Goal: Task Accomplishment & Management: Manage account settings

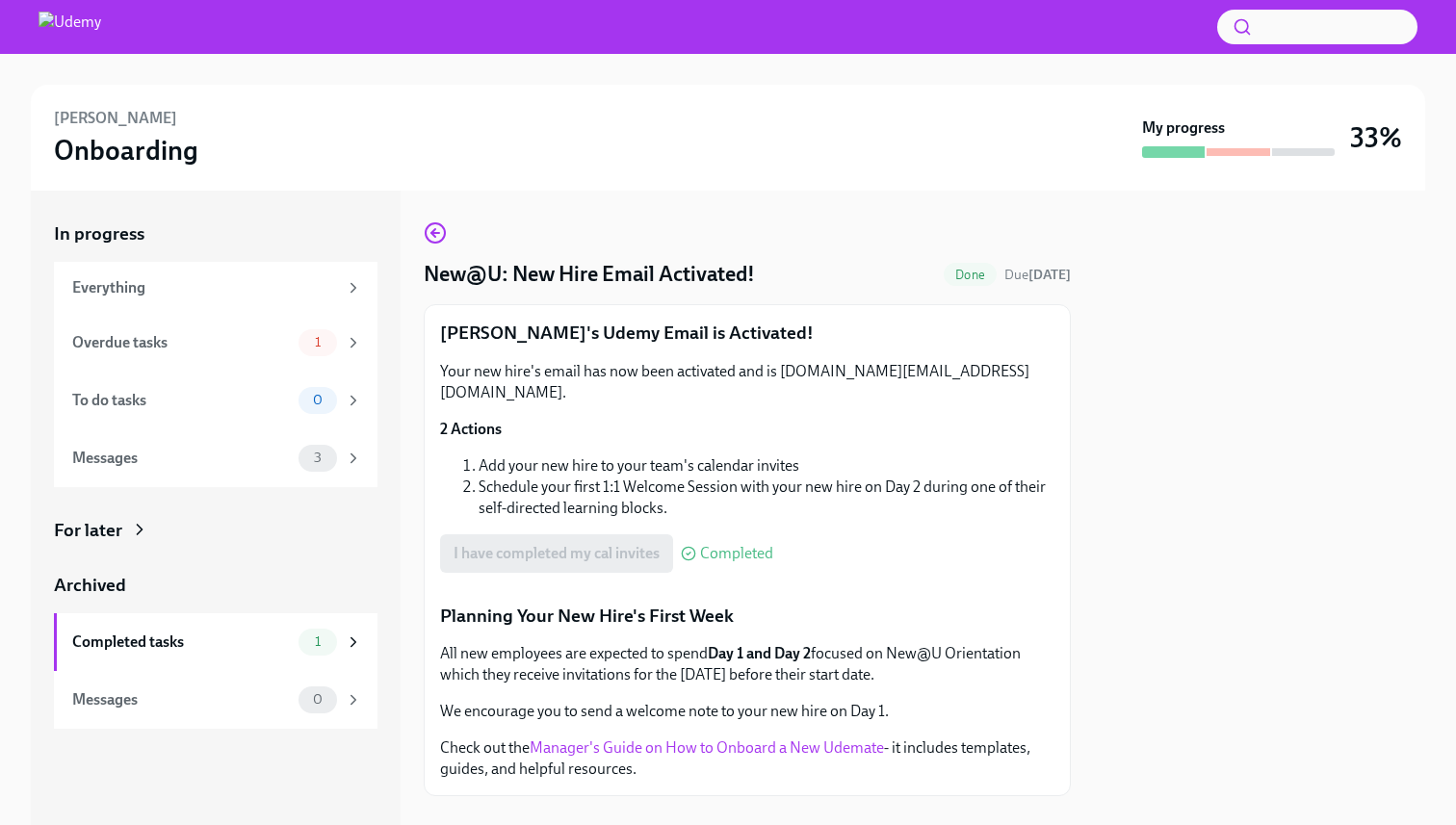
click at [530, 165] on div "[PERSON_NAME] Onboarding" at bounding box center [593, 137] width 1080 height 60
click at [356, 339] on icon at bounding box center [354, 343] width 18 height 18
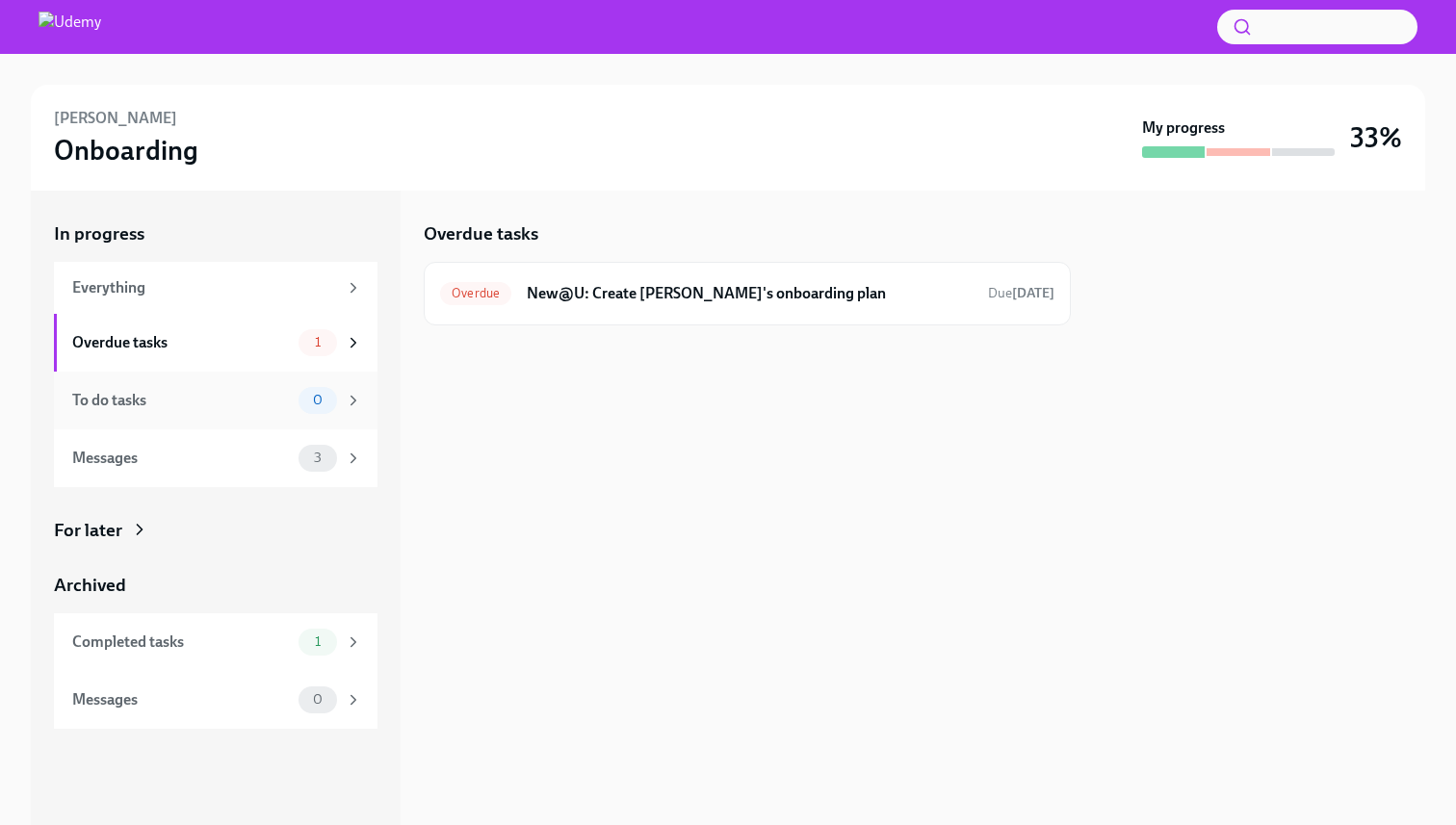
click at [349, 405] on icon at bounding box center [354, 401] width 18 height 18
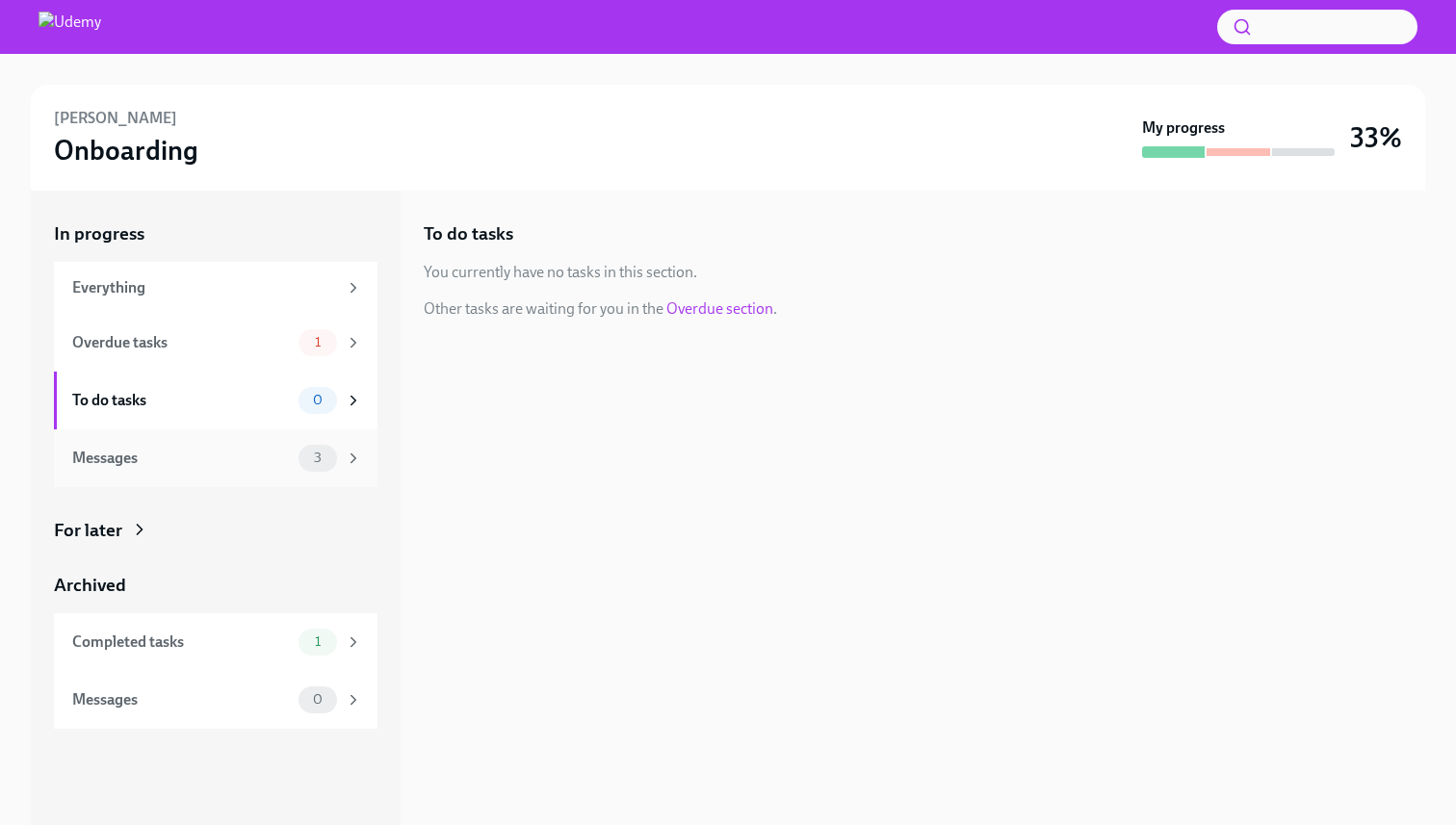
click at [345, 461] on icon at bounding box center [354, 458] width 18 height 18
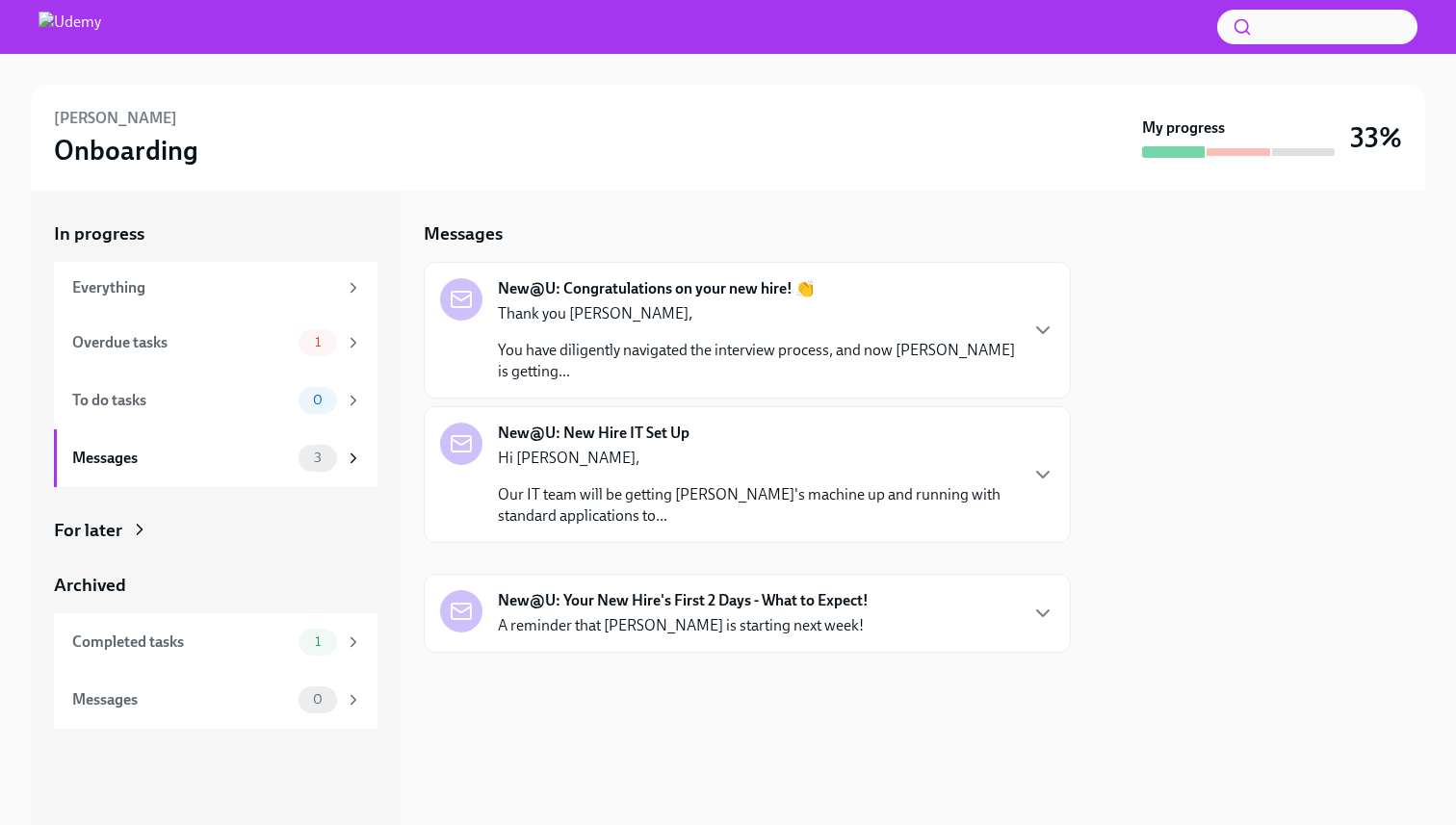
click at [648, 326] on div "Thank you [PERSON_NAME], You have diligently navigated the interview process, a…" at bounding box center [756, 342] width 518 height 79
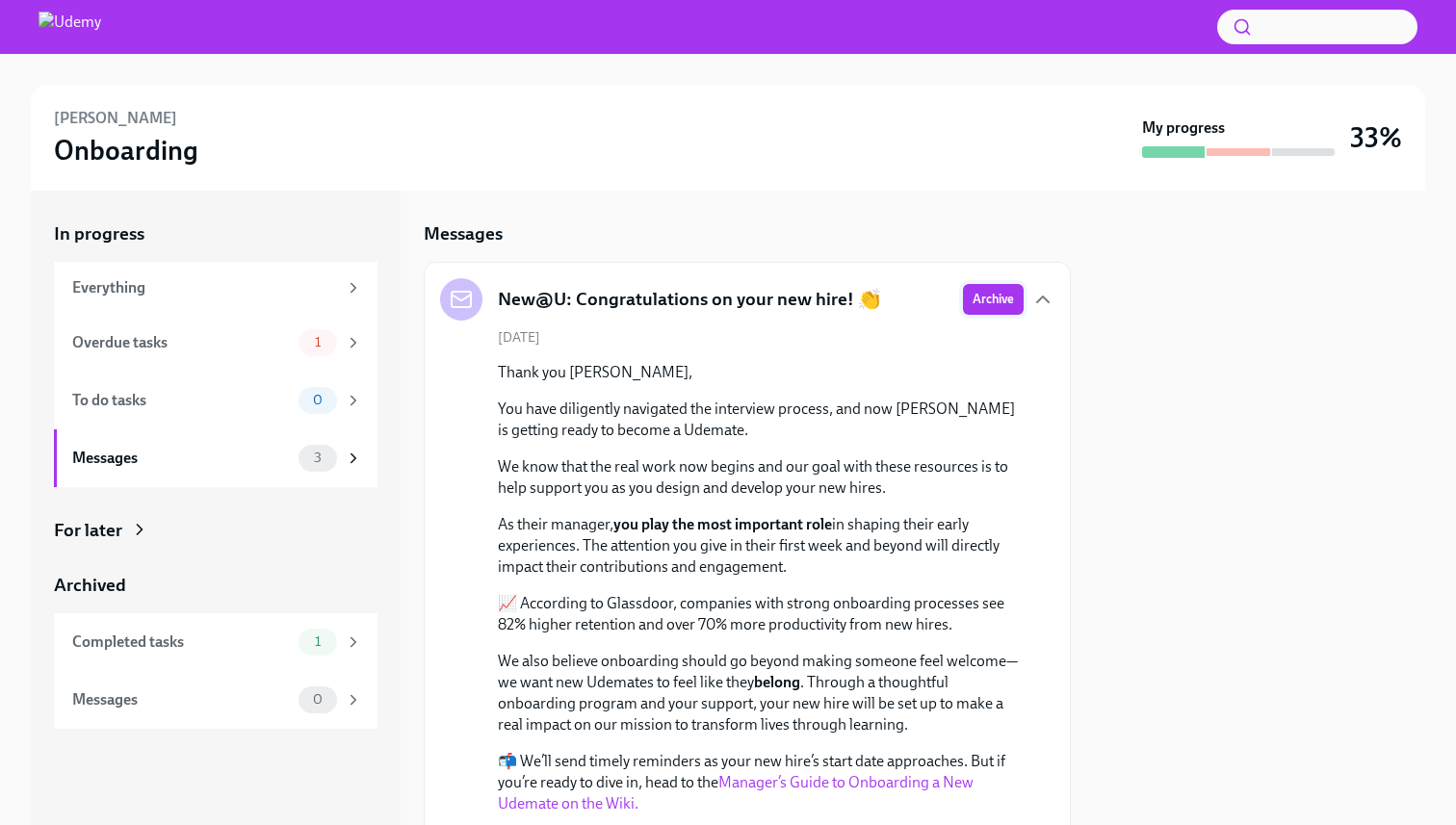
click at [973, 290] on span "Archive" at bounding box center [993, 300] width 41 height 20
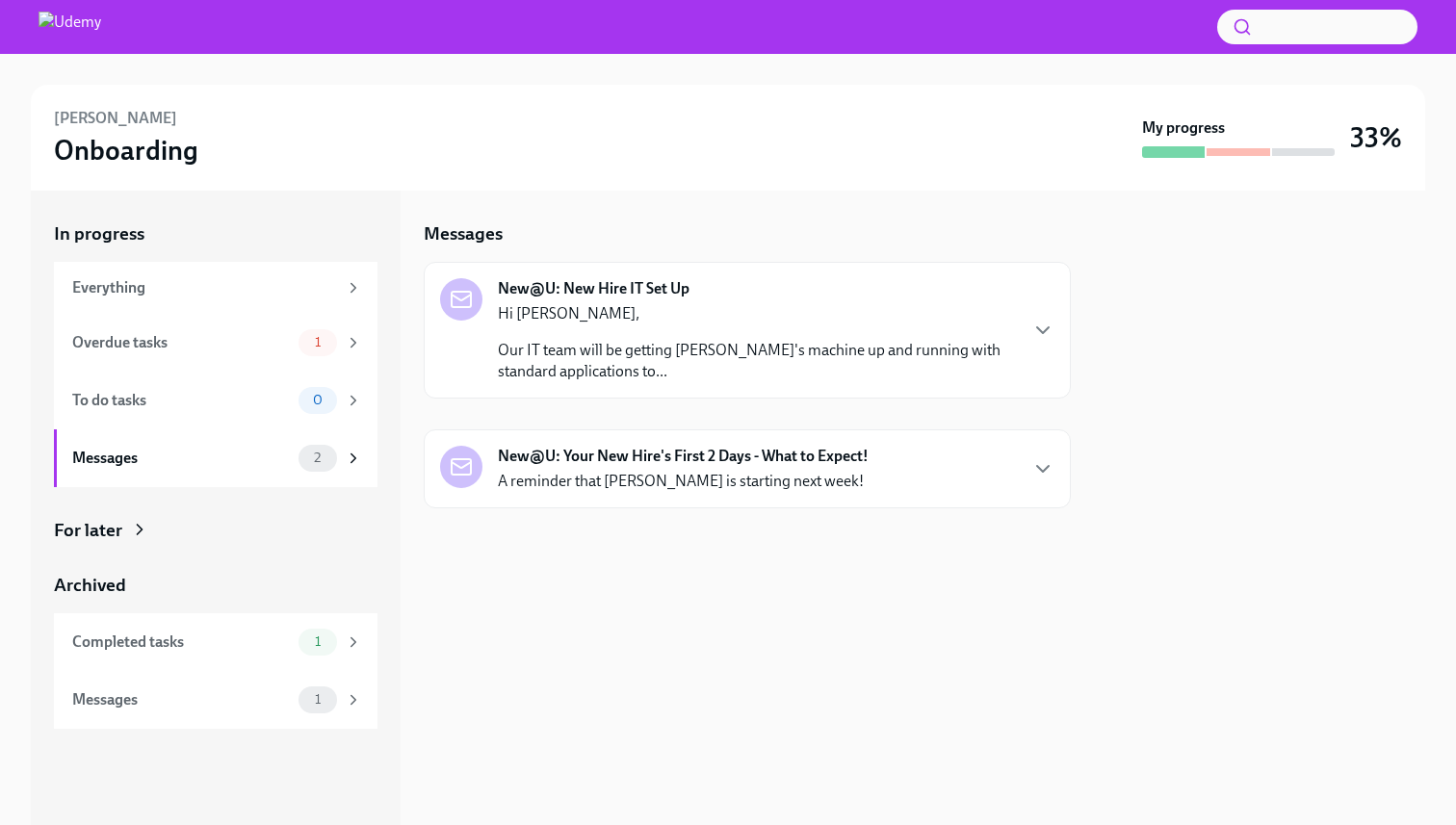
click at [880, 367] on p "Our IT team will be getting [PERSON_NAME]'s machine up and running with standar…" at bounding box center [756, 361] width 518 height 42
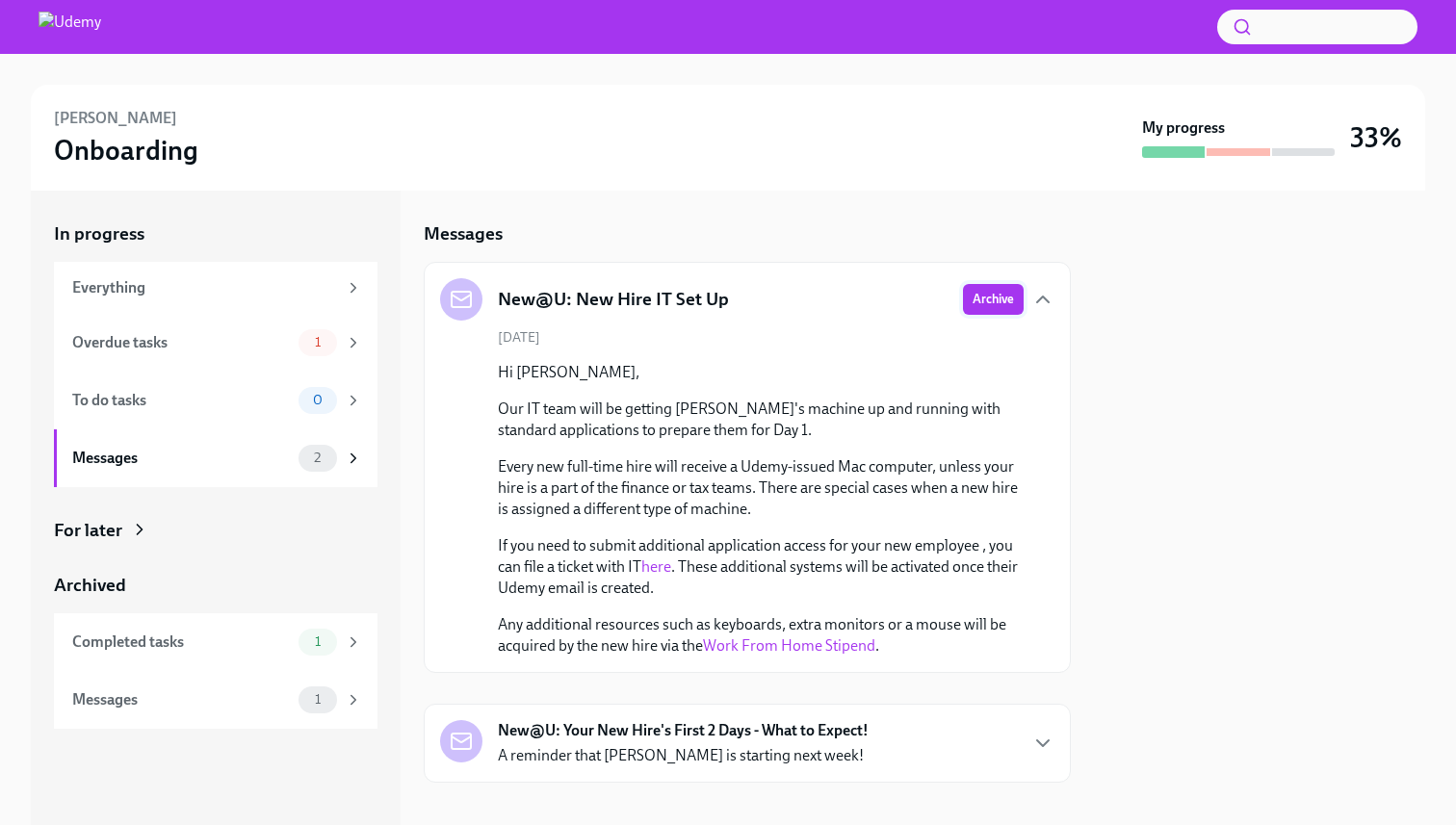
click at [1003, 299] on span "Archive" at bounding box center [993, 300] width 41 height 20
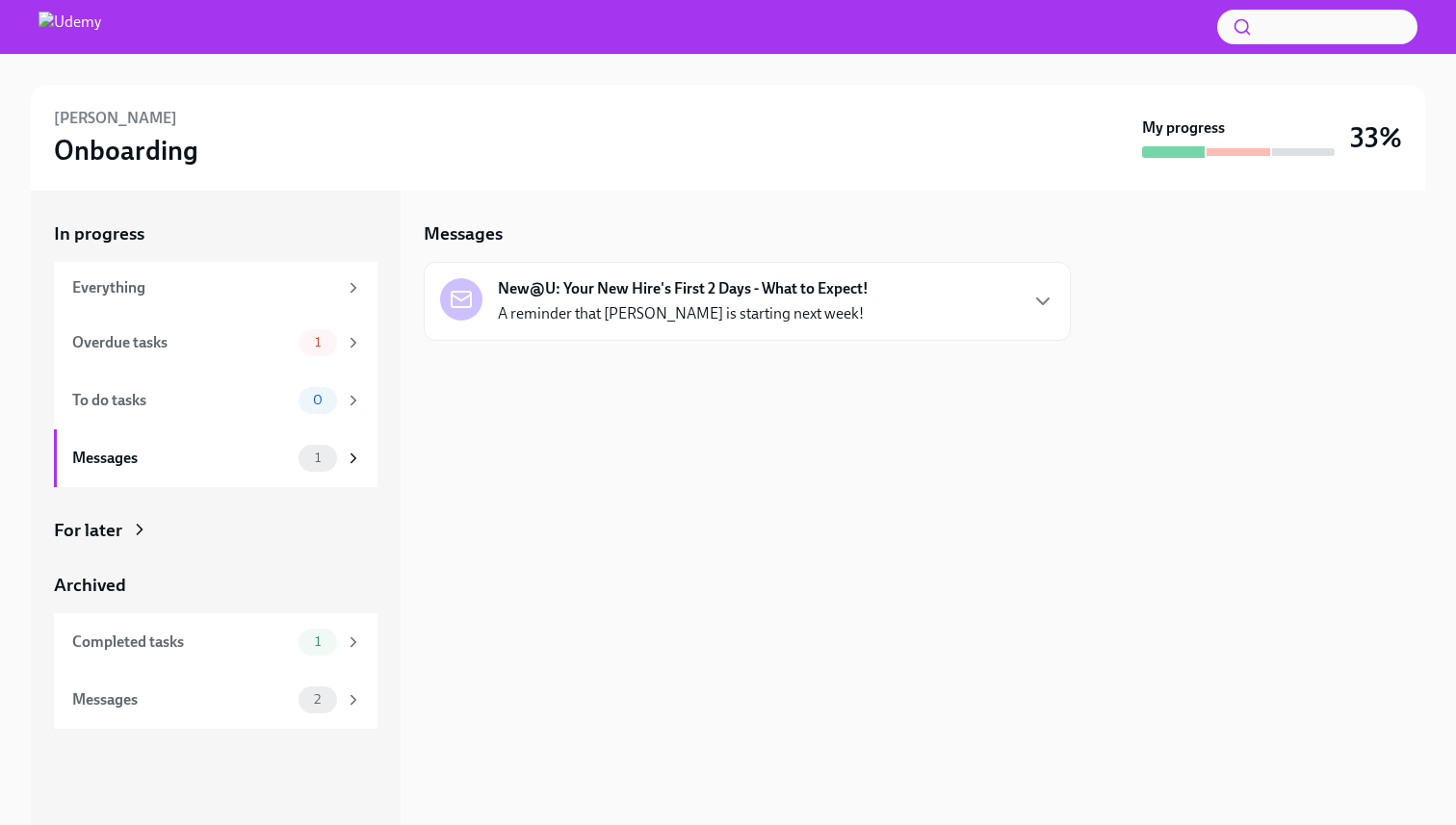
click at [891, 315] on div "New@U: Your New Hire's First 2 Days - What to Expect! A reminder that [PERSON_N…" at bounding box center [747, 301] width 615 height 46
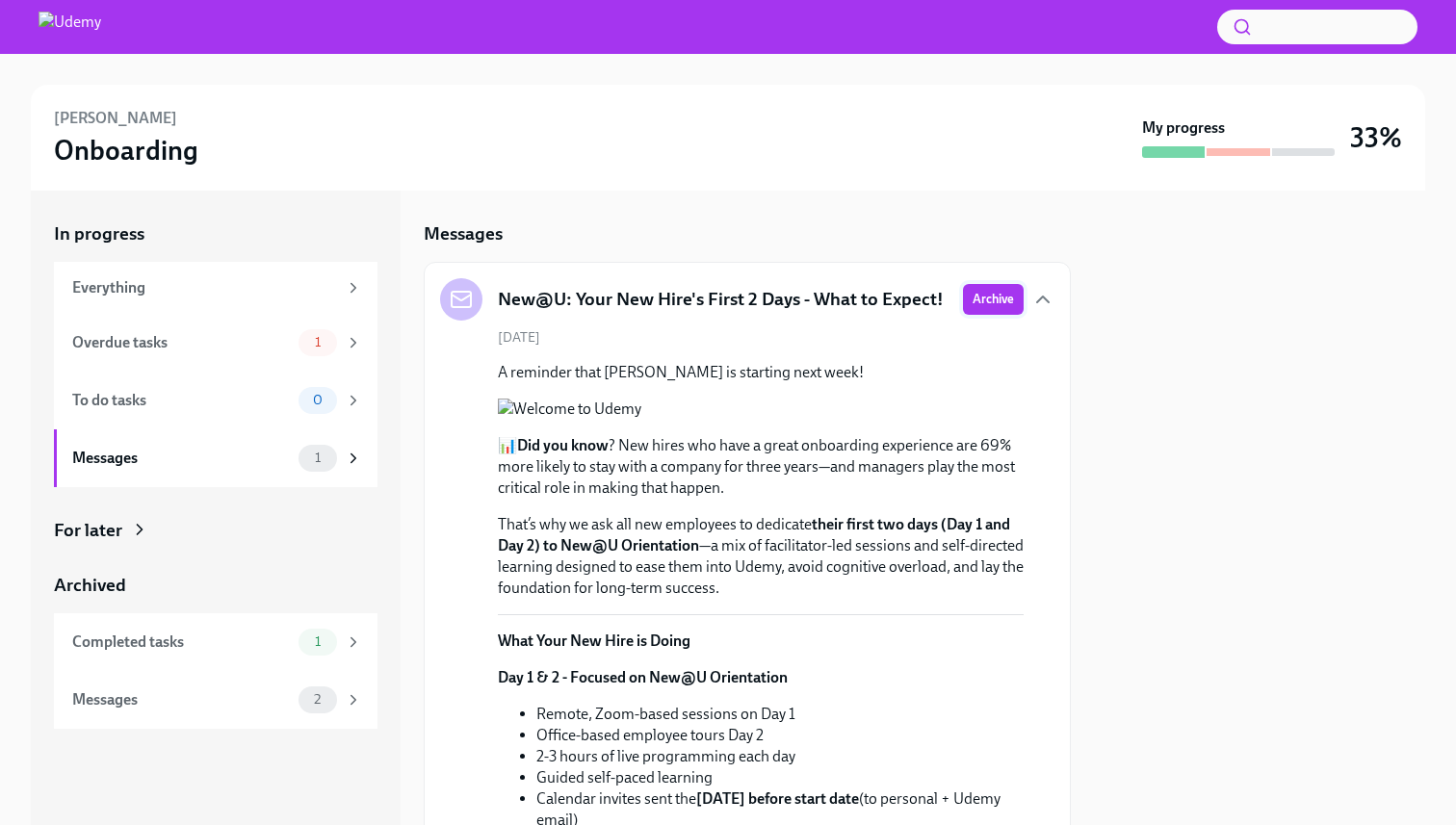
click at [987, 305] on span "Archive" at bounding box center [993, 300] width 41 height 20
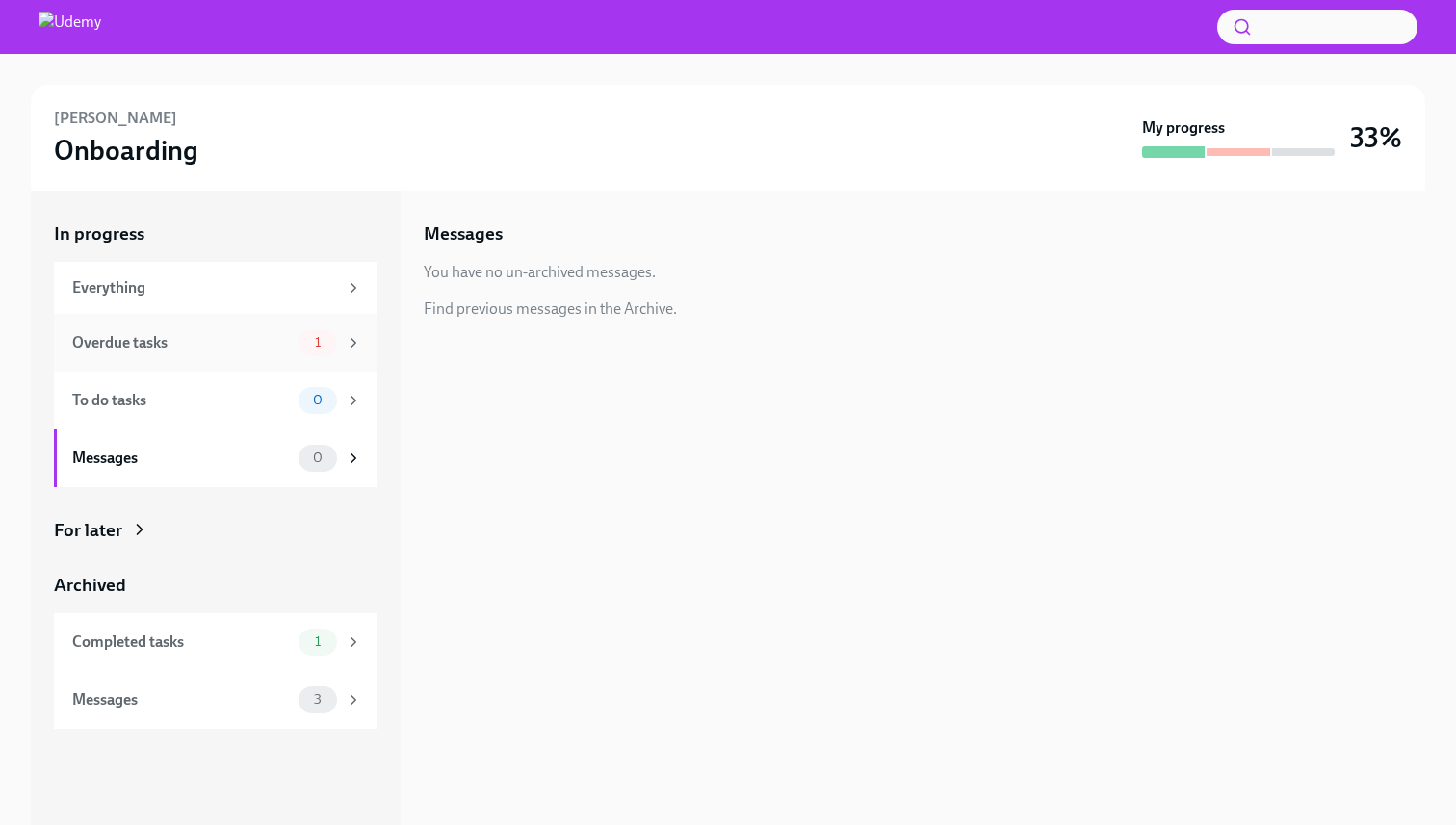
click at [196, 349] on div "Overdue tasks" at bounding box center [182, 343] width 219 height 22
